Goal: Task Accomplishment & Management: Use online tool/utility

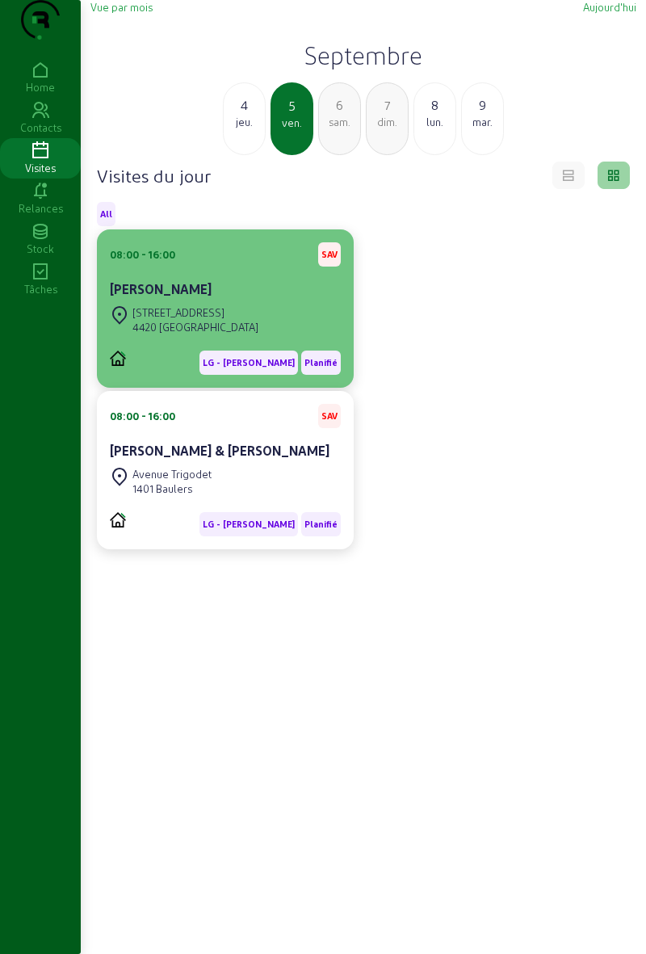
click at [148, 302] on div "[PERSON_NAME]" at bounding box center [225, 291] width 231 height 23
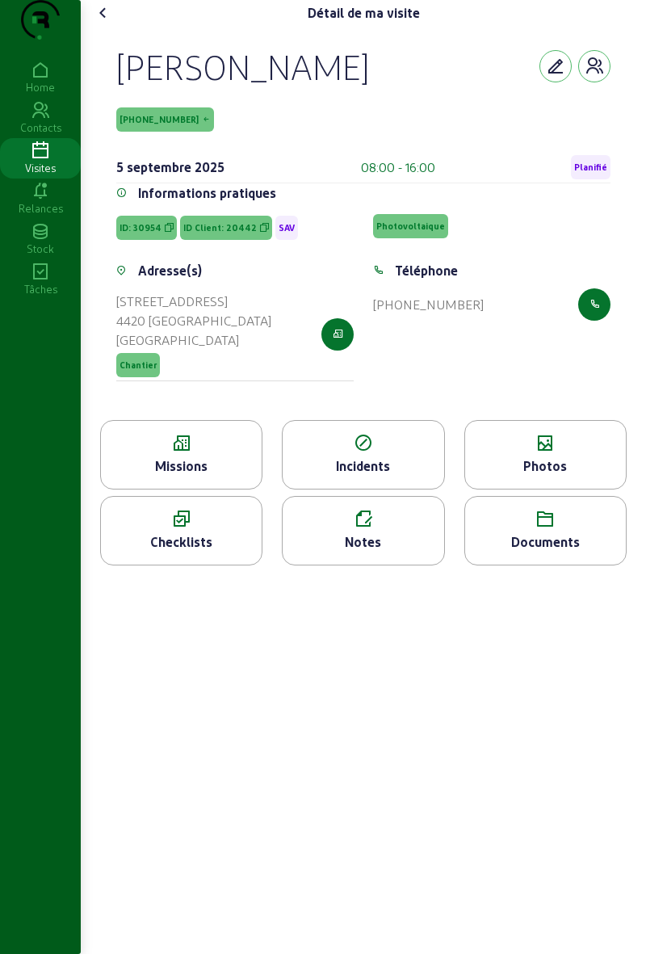
click at [223, 453] on icon at bounding box center [181, 443] width 161 height 19
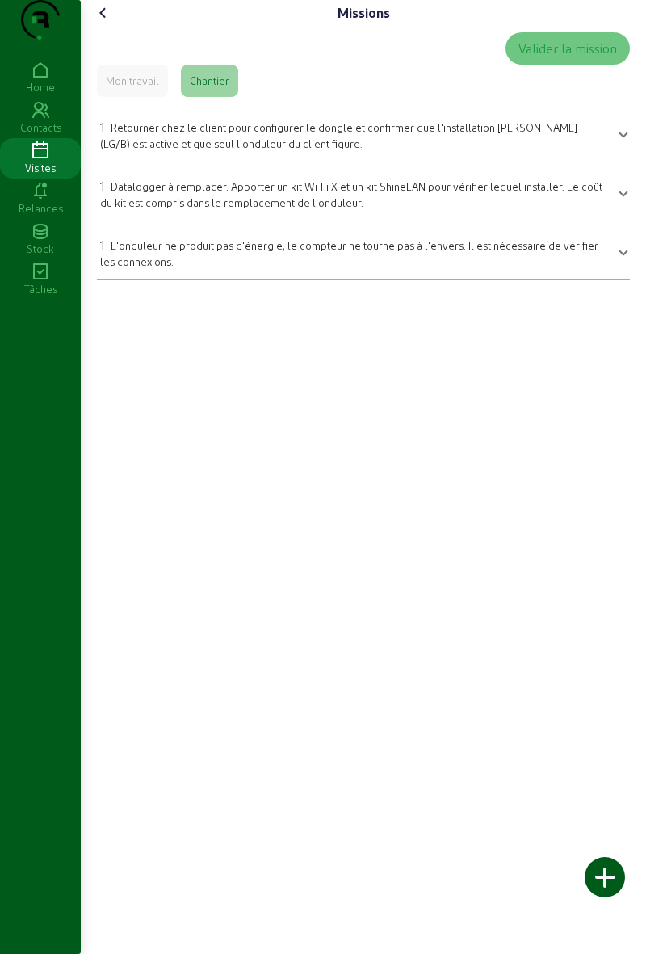
click at [110, 23] on icon at bounding box center [103, 12] width 19 height 19
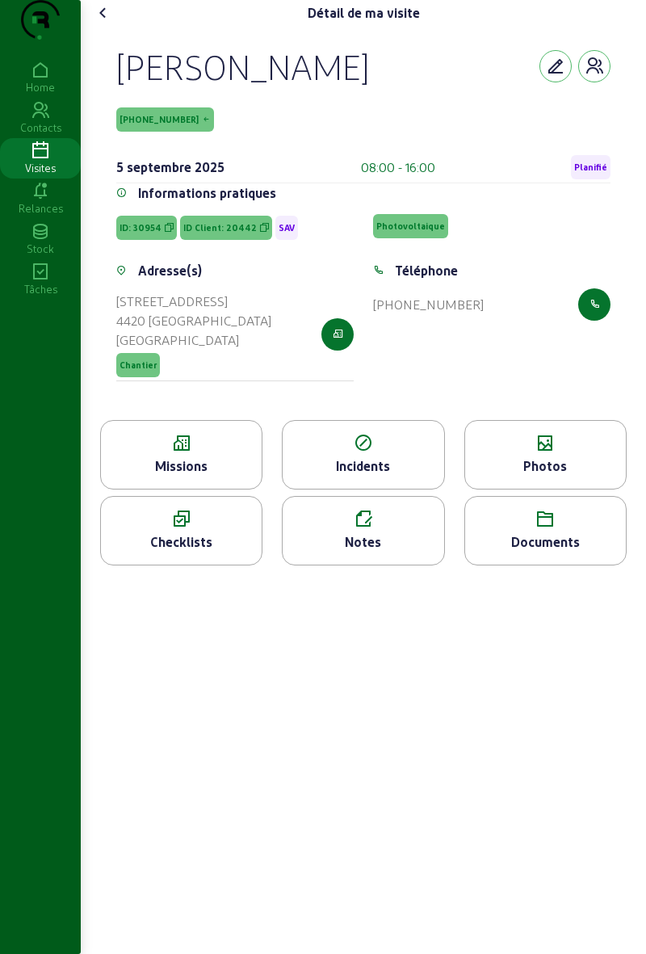
click at [111, 23] on icon at bounding box center [103, 12] width 19 height 19
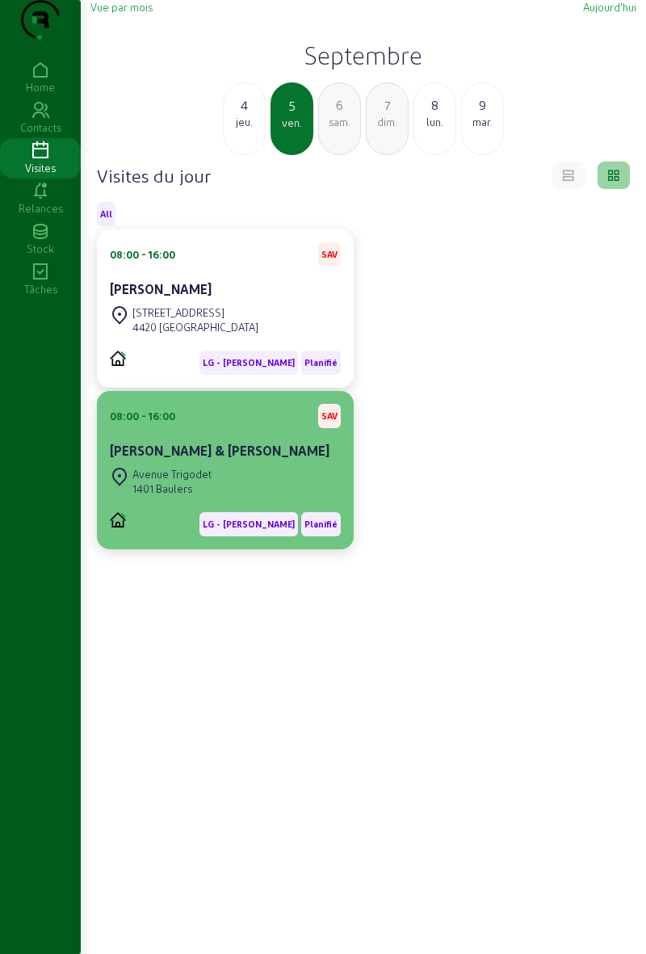
click at [222, 499] on div "Avenue Trigodet 1401 Baulers" at bounding box center [225, 482] width 231 height 36
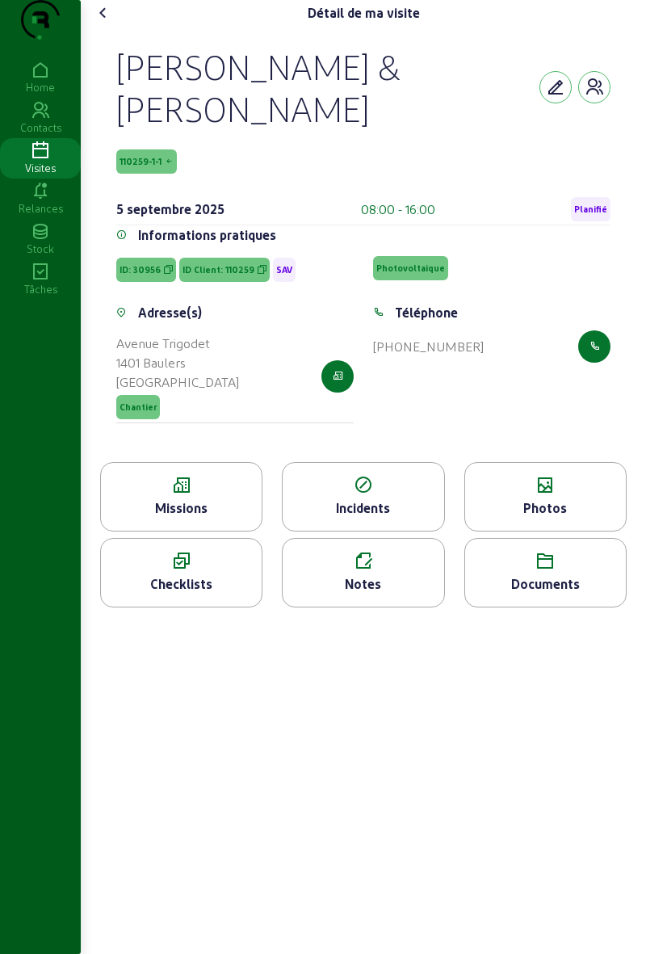
click at [208, 518] on div "Missions" at bounding box center [181, 508] width 161 height 19
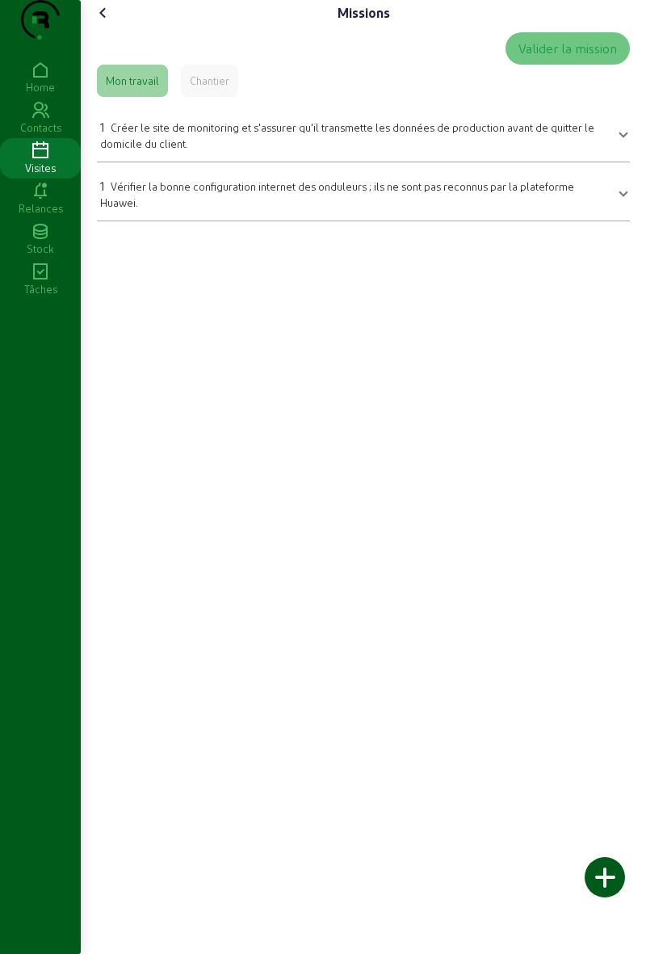
click at [107, 23] on icon at bounding box center [103, 12] width 19 height 19
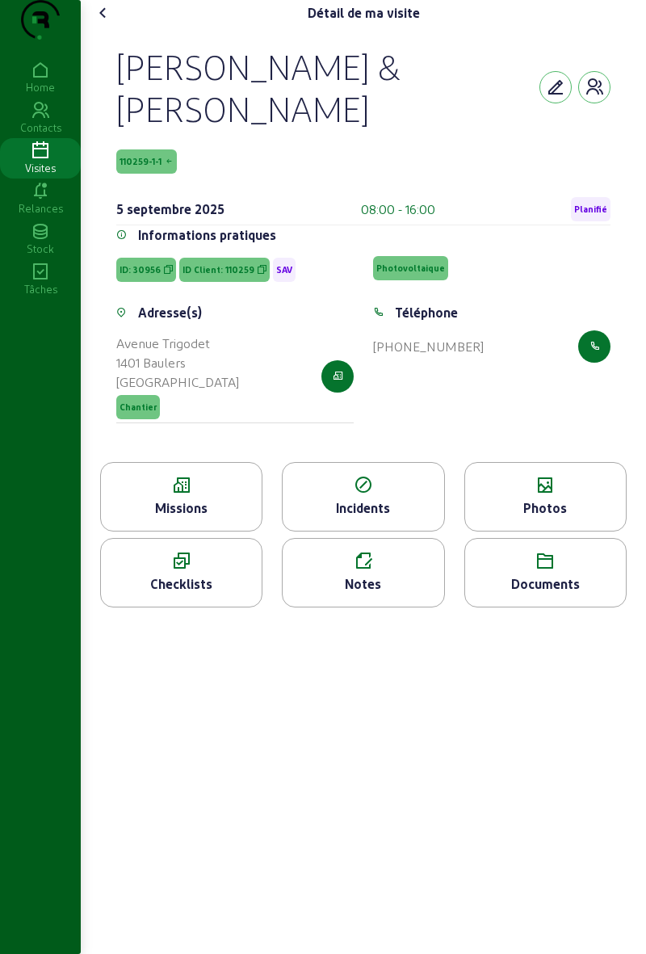
click at [559, 518] on div "Photos" at bounding box center [545, 508] width 161 height 19
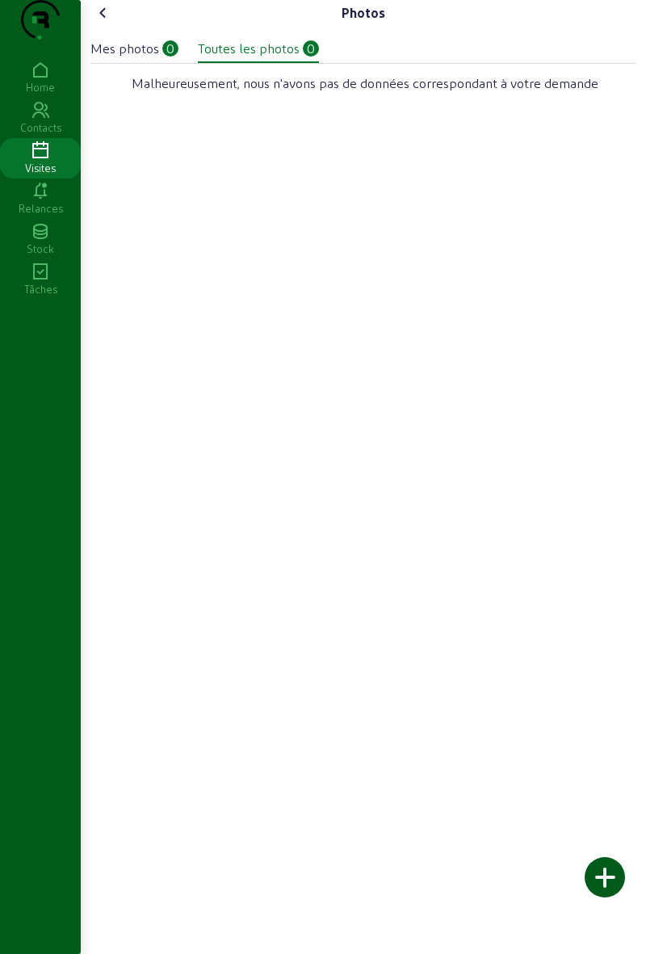
click at [116, 26] on cam-font-icon at bounding box center [104, 13] width 26 height 26
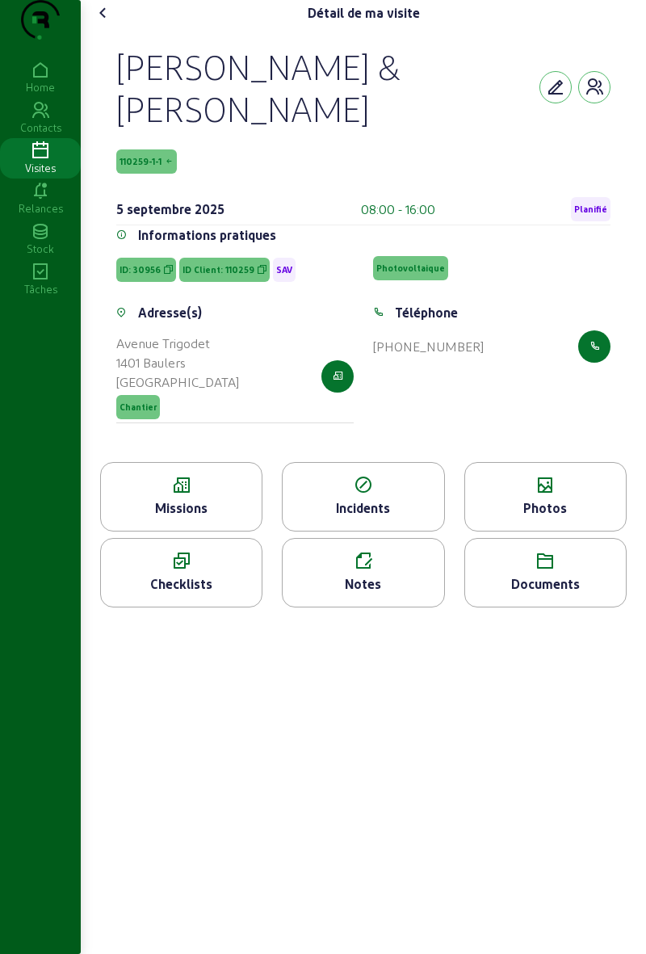
click at [167, 495] on icon at bounding box center [181, 485] width 161 height 19
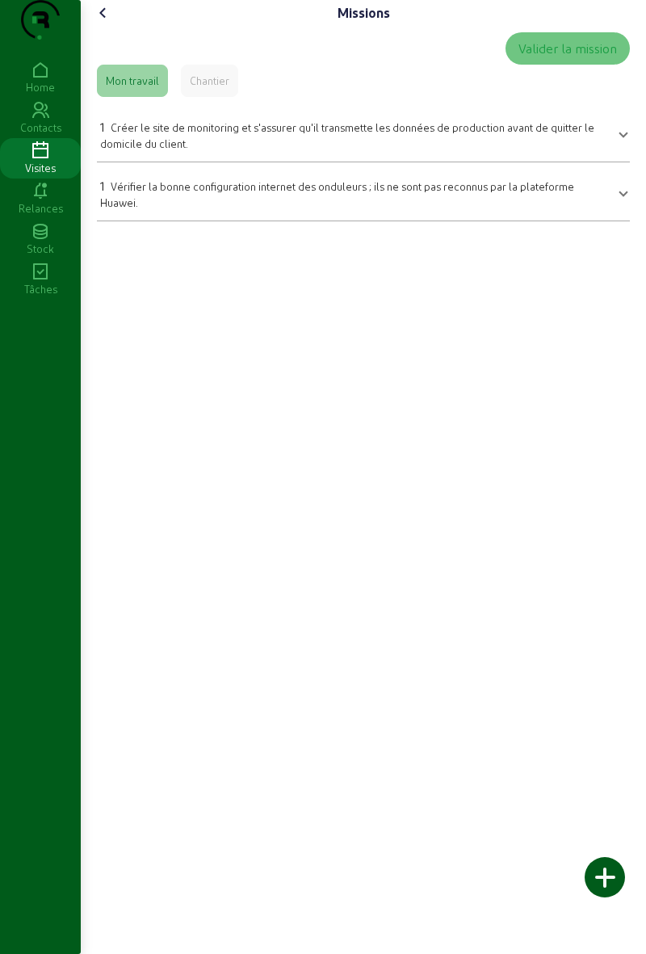
click at [103, 26] on cam-font-icon at bounding box center [104, 13] width 26 height 26
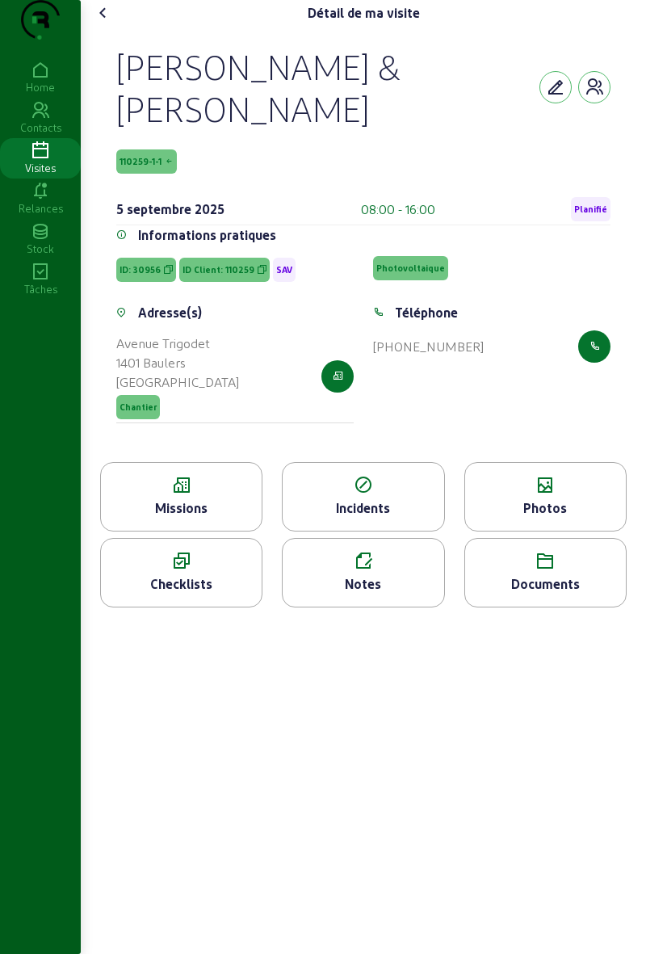
click at [108, 23] on icon at bounding box center [103, 12] width 19 height 19
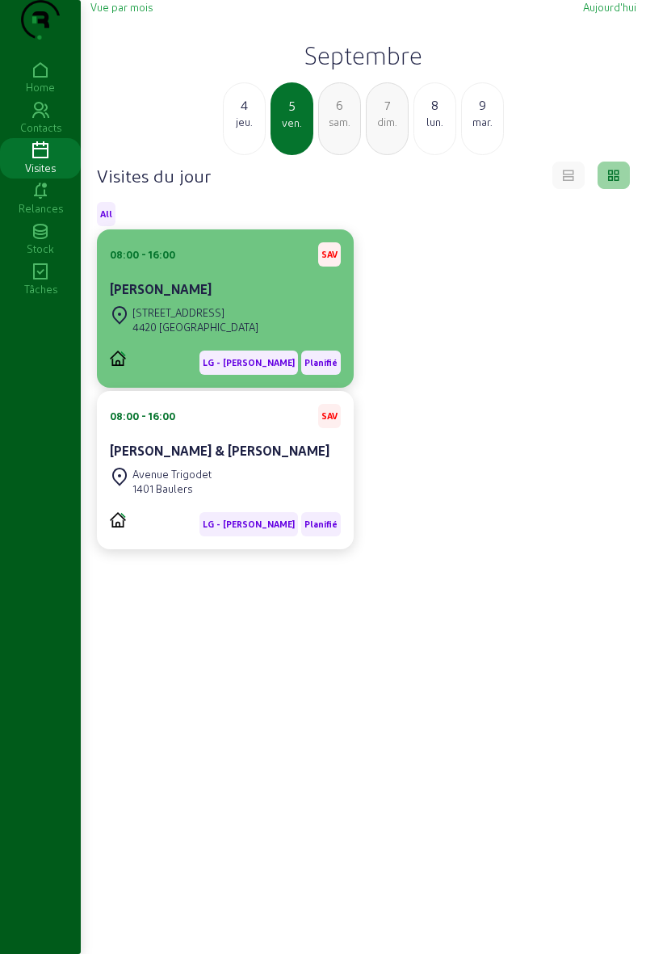
click at [126, 325] on icon at bounding box center [119, 314] width 19 height 19
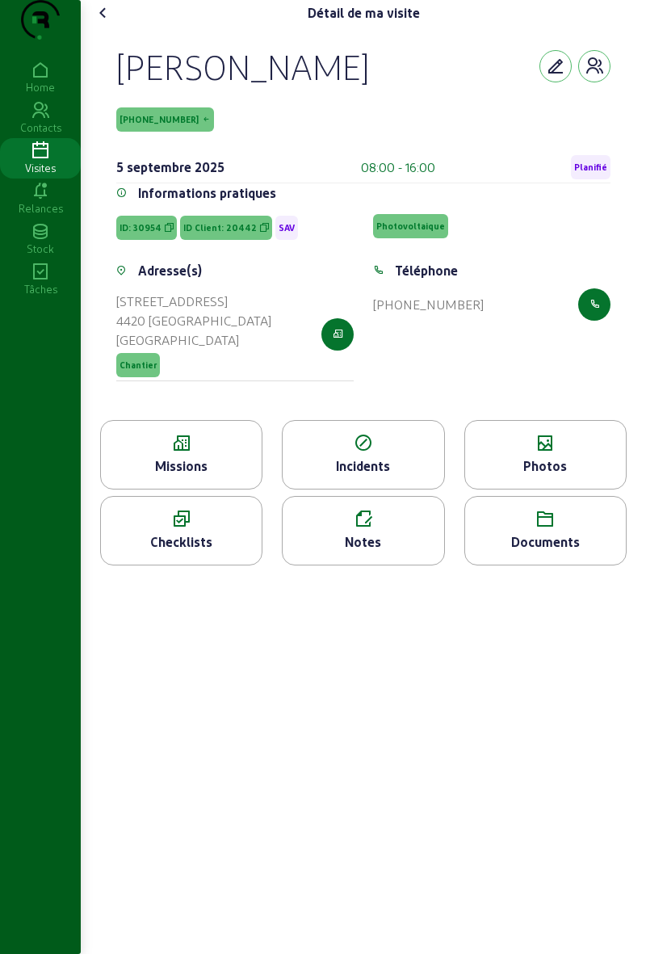
click at [8, 256] on div "Stock" at bounding box center [40, 249] width 81 height 15
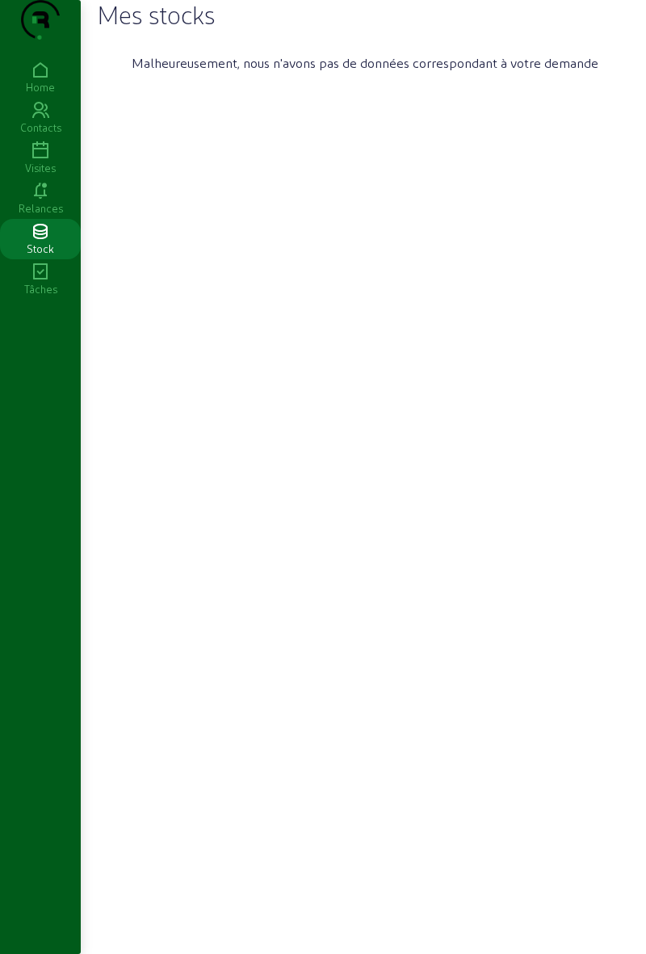
click at [32, 161] on icon at bounding box center [40, 150] width 81 height 19
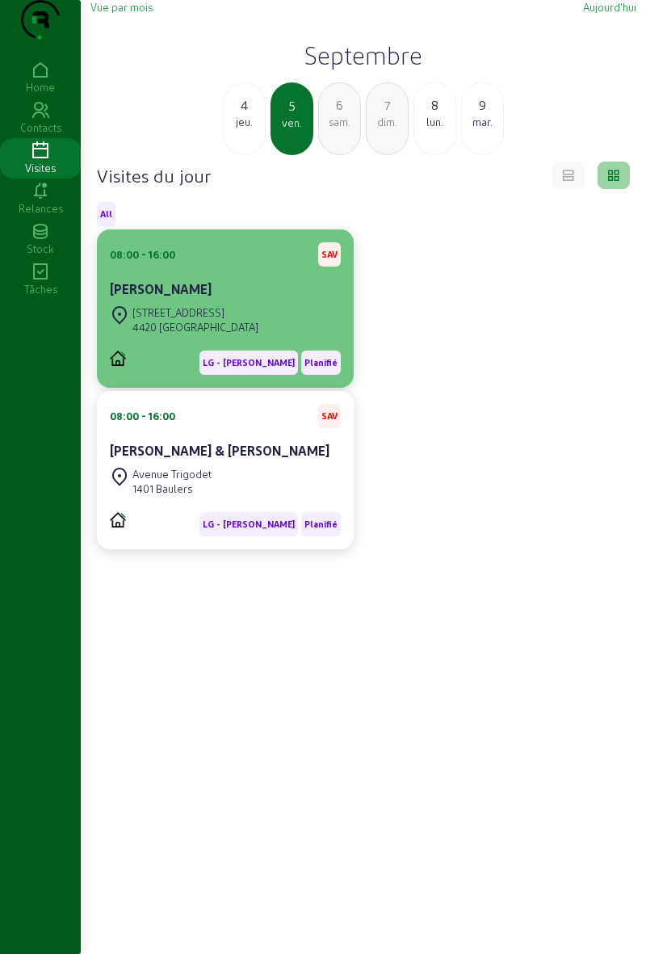
click at [257, 299] on div "[PERSON_NAME]" at bounding box center [225, 289] width 231 height 19
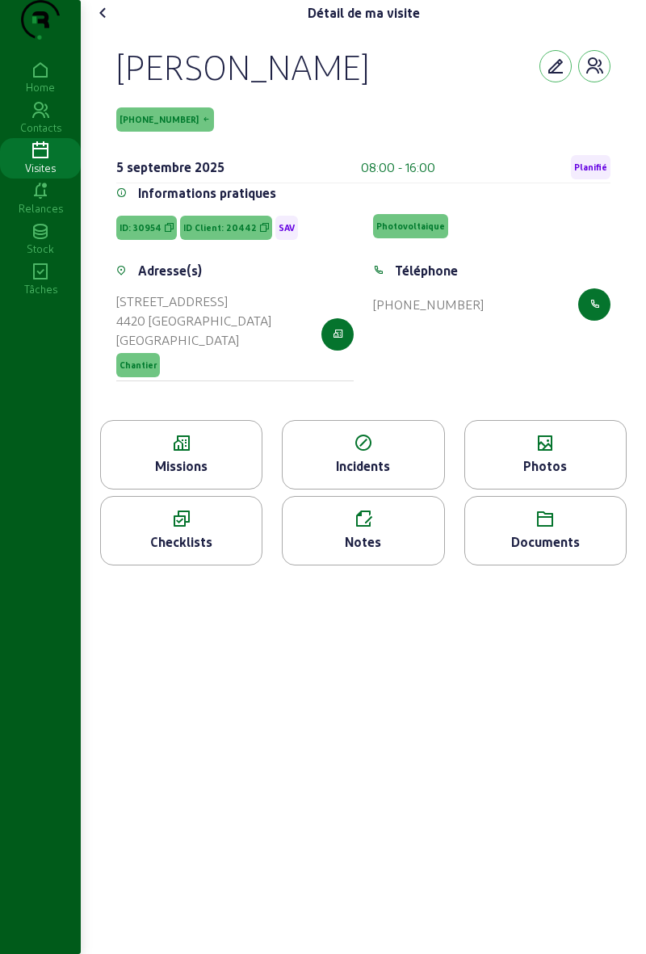
click at [239, 476] on div "Missions" at bounding box center [181, 466] width 161 height 19
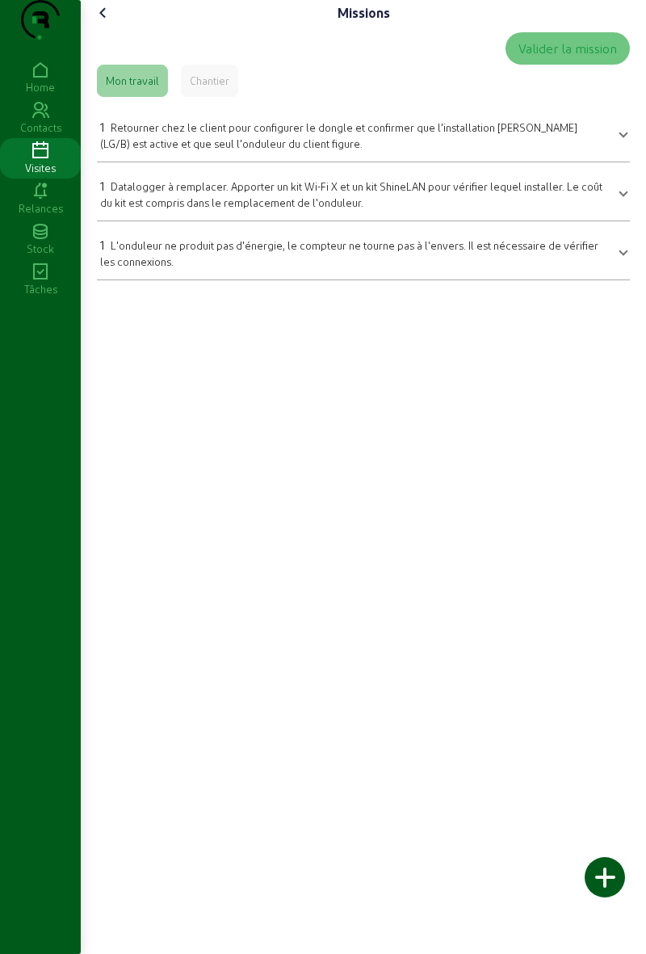
click at [102, 23] on icon at bounding box center [103, 12] width 19 height 19
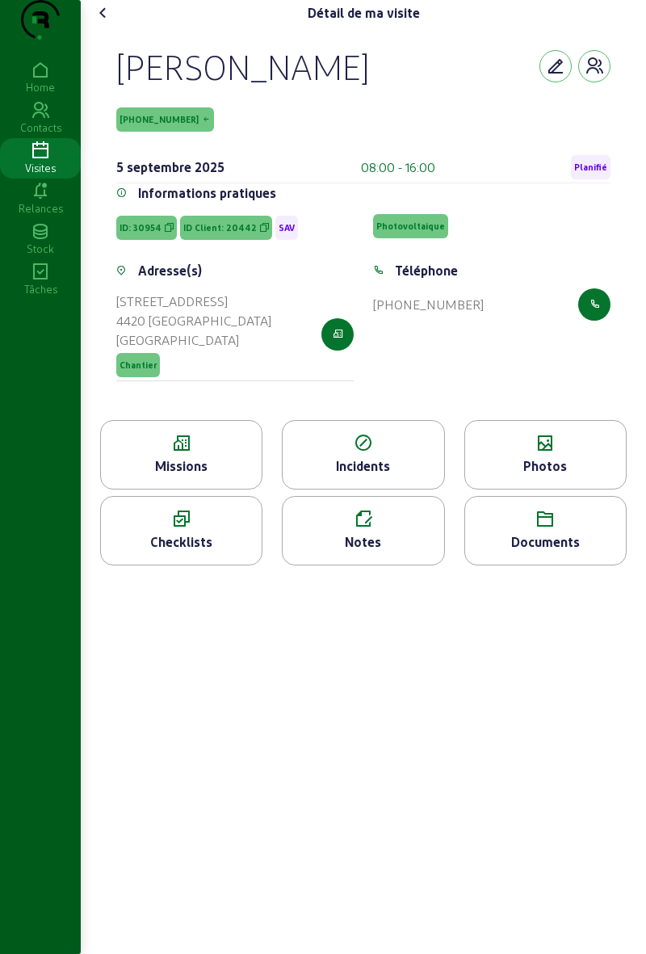
click at [601, 183] on div "[DATE] 08:00 - 16:00 Planifié" at bounding box center [363, 168] width 495 height 32
click at [592, 179] on span "Planifié" at bounding box center [591, 167] width 40 height 24
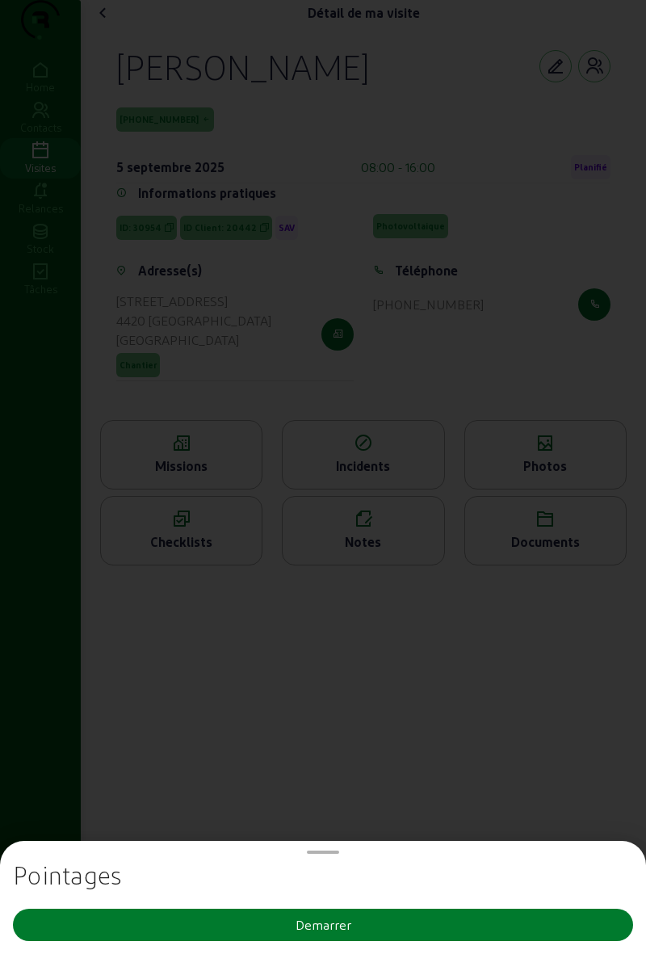
click at [459, 916] on button "Demarrer" at bounding box center [323, 925] width 621 height 32
